Goal: Information Seeking & Learning: Compare options

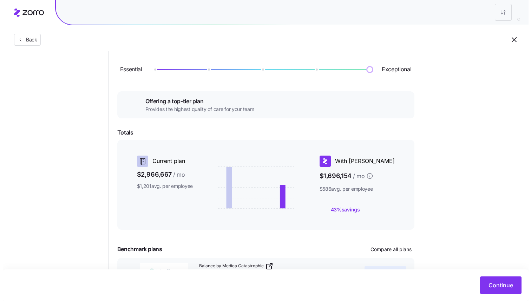
scroll to position [139, 0]
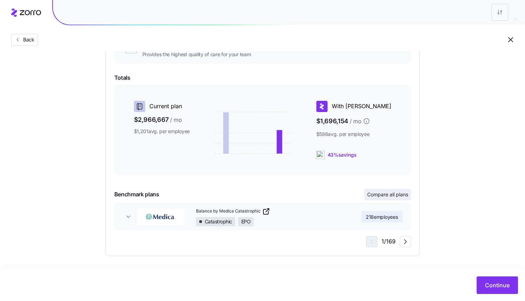
click at [370, 197] on span "Compare all plans" at bounding box center [387, 194] width 41 height 7
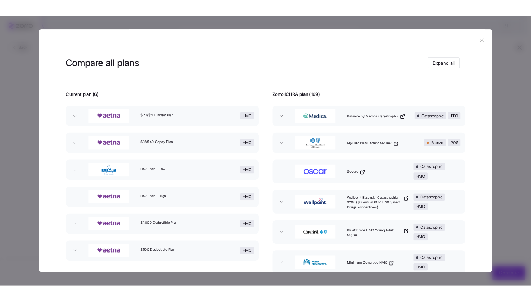
scroll to position [100, 0]
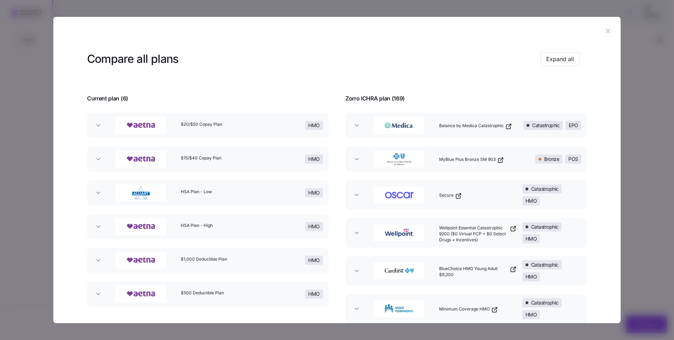
click at [530, 41] on header at bounding box center [336, 31] width 567 height 28
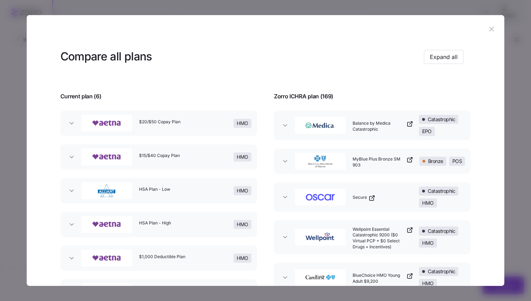
scroll to position [0, 0]
click at [286, 129] on button "Balance by Medica Catastrophic Catastrophic EPO" at bounding box center [372, 125] width 197 height 29
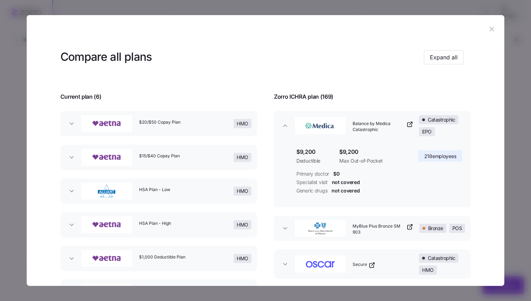
click at [282, 125] on icon "button" at bounding box center [284, 125] width 7 height 7
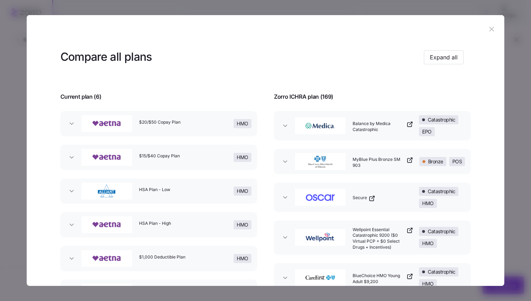
click at [282, 125] on icon "button" at bounding box center [284, 125] width 7 height 7
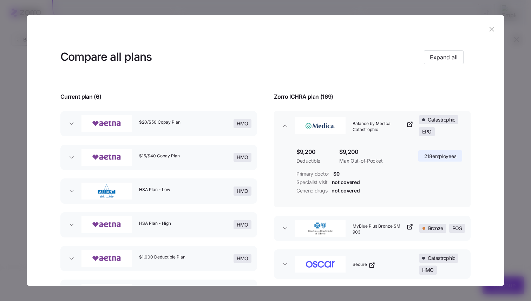
click at [282, 125] on icon "button" at bounding box center [284, 125] width 7 height 7
